Goal: Navigation & Orientation: Find specific page/section

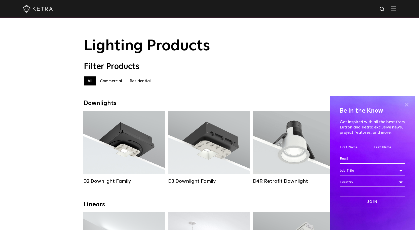
click at [397, 10] on img at bounding box center [394, 8] width 6 height 5
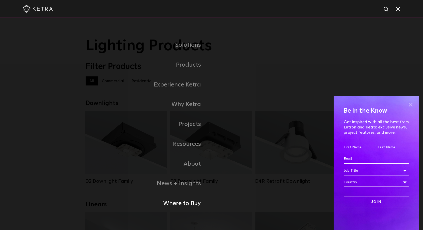
click at [193, 201] on link "Where to Buy" at bounding box center [149, 204] width 126 height 20
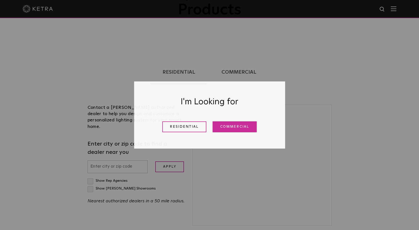
click at [231, 128] on link "Commercial" at bounding box center [235, 127] width 44 height 11
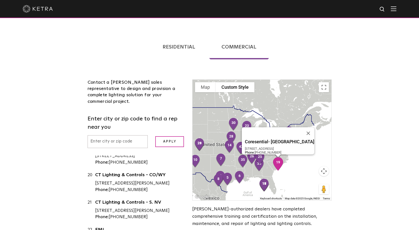
scroll to position [502, 0]
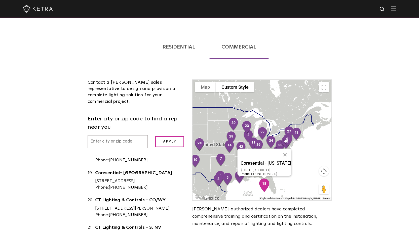
click at [119, 150] on link "Coresential - [US_STATE]" at bounding box center [140, 147] width 90 height 6
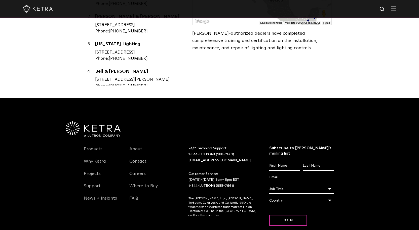
scroll to position [277, 0]
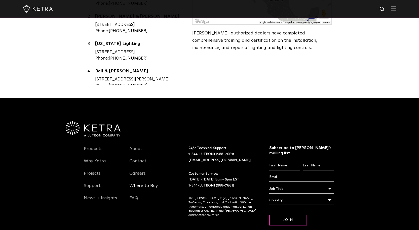
click at [142, 183] on link "Where to Buy" at bounding box center [143, 189] width 28 height 12
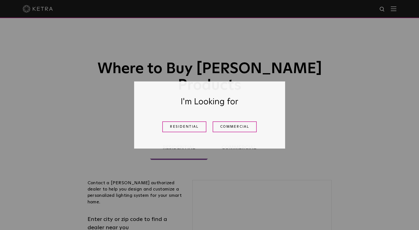
click at [251, 107] on h3 "I'm Looking for" at bounding box center [210, 102] width 126 height 16
click at [229, 128] on link "Commercial" at bounding box center [235, 127] width 44 height 11
